Goal: Task Accomplishment & Management: Manage account settings

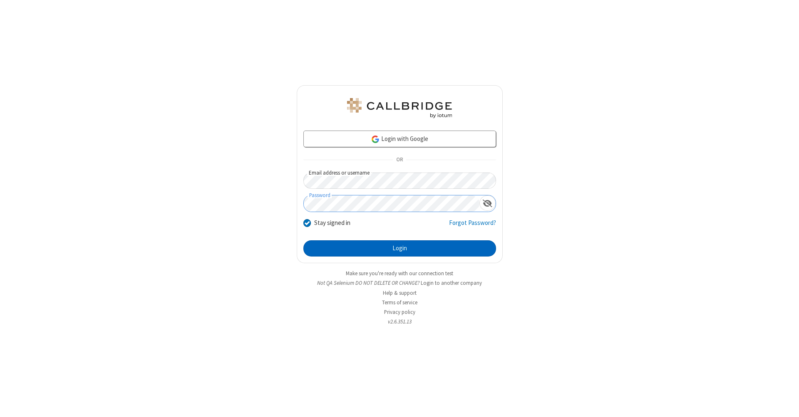
click at [400, 249] on button "Login" at bounding box center [399, 249] width 193 height 17
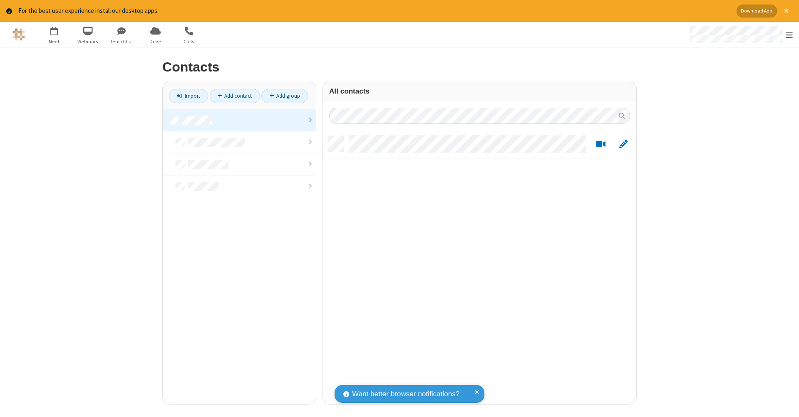
click at [239, 120] on link at bounding box center [239, 120] width 153 height 22
click at [235, 96] on link "Add contact" at bounding box center [235, 96] width 50 height 14
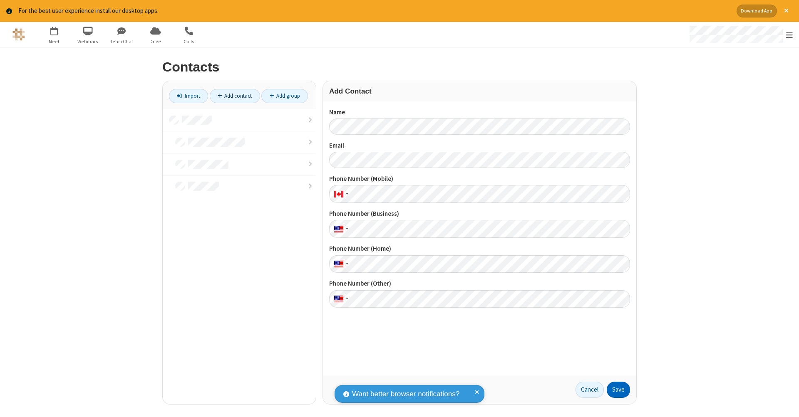
click at [618, 390] on button "Save" at bounding box center [618, 390] width 23 height 17
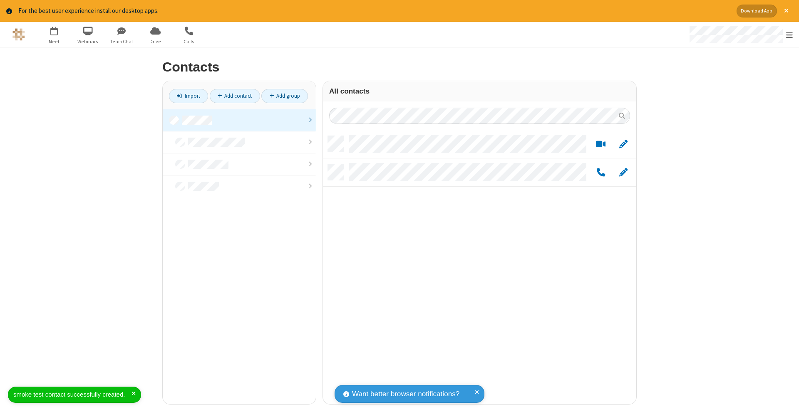
scroll to position [268, 307]
click at [235, 96] on link "Add contact" at bounding box center [235, 96] width 50 height 14
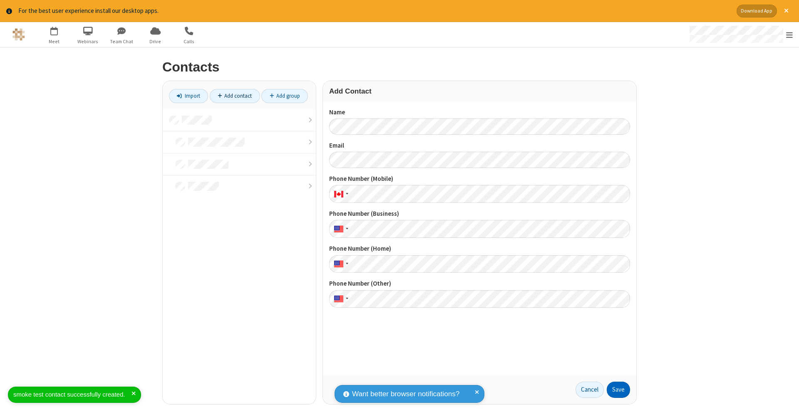
click at [618, 390] on button "Save" at bounding box center [618, 390] width 23 height 17
